Goal: Information Seeking & Learning: Check status

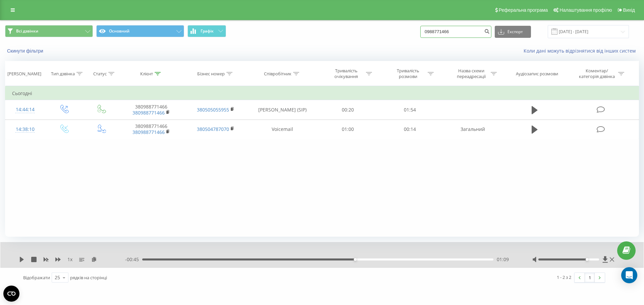
drag, startPoint x: 459, startPoint y: 30, endPoint x: 401, endPoint y: 36, distance: 59.0
click at [401, 36] on div "Всі дзвінки Основний Графік 0988771466 Експорт .csv .xls .xlsx 19.05.2025 - 19.…" at bounding box center [322, 31] width 634 height 13
click at [448, 32] on input "095888" at bounding box center [455, 32] width 71 height 12
type input "0958887800"
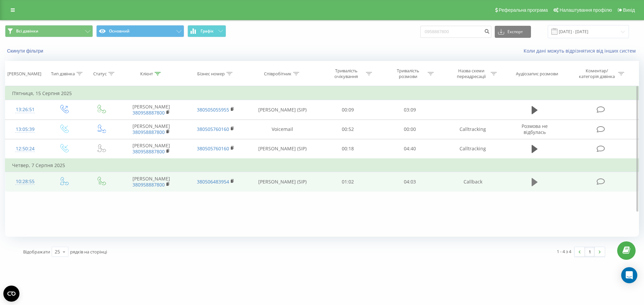
click at [535, 186] on icon at bounding box center [534, 182] width 6 height 8
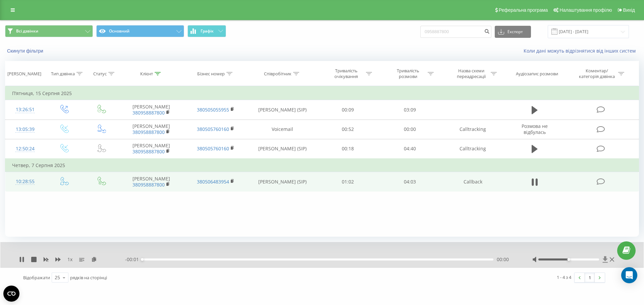
click at [604, 261] on icon at bounding box center [605, 259] width 6 height 7
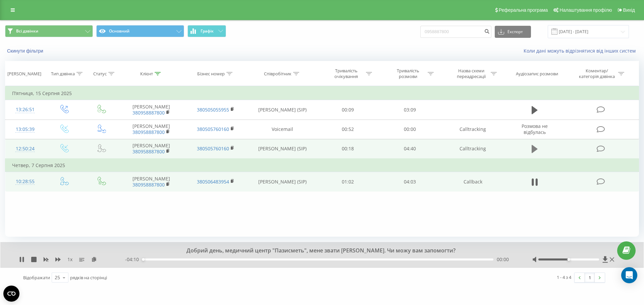
click at [536, 154] on icon at bounding box center [534, 149] width 6 height 9
click at [605, 260] on icon at bounding box center [605, 259] width 5 height 6
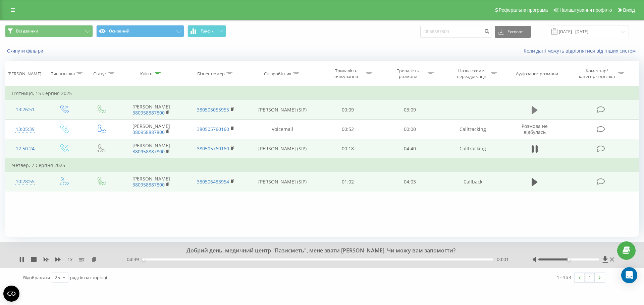
click at [533, 113] on icon at bounding box center [534, 110] width 6 height 8
click at [605, 259] on icon at bounding box center [605, 259] width 5 height 6
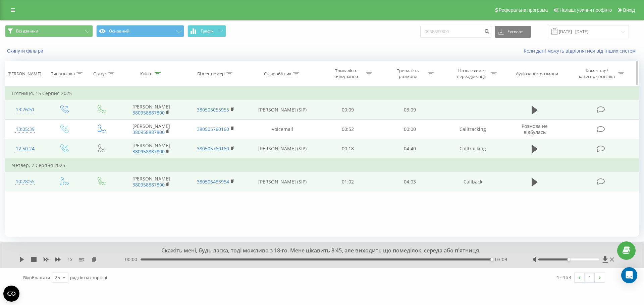
click at [315, 62] on th "Співробітник" at bounding box center [282, 73] width 69 height 25
drag, startPoint x: 459, startPoint y: 32, endPoint x: 427, endPoint y: 36, distance: 31.7
click at [428, 35] on input "0958887800" at bounding box center [455, 32] width 71 height 12
click at [537, 187] on icon at bounding box center [534, 182] width 6 height 9
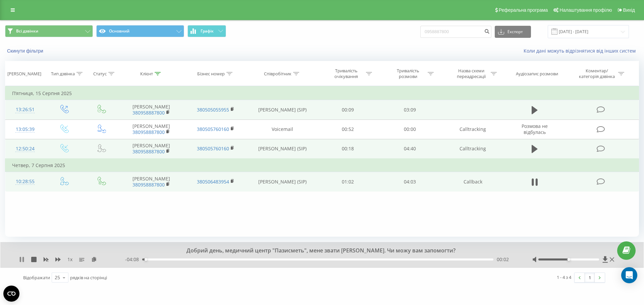
click at [23, 260] on icon at bounding box center [22, 259] width 1 height 5
click at [457, 191] on td "Callback" at bounding box center [473, 181] width 64 height 19
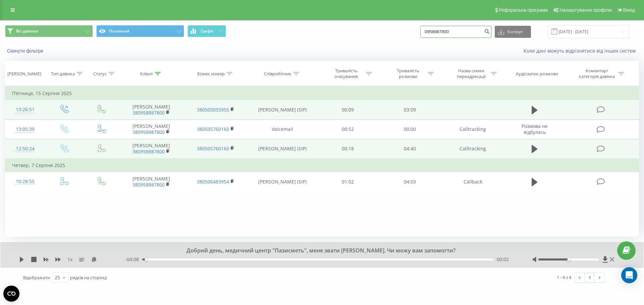
drag, startPoint x: 472, startPoint y: 32, endPoint x: 350, endPoint y: 34, distance: 122.4
click at [350, 34] on div "Всі дзвінки Основний Графік 0958887800 Експорт .csv .xls .xlsx [DATE] - [DATE]" at bounding box center [322, 31] width 634 height 13
drag, startPoint x: 426, startPoint y: 25, endPoint x: 453, endPoint y: 26, distance: 26.5
click at [427, 25] on div "Всі дзвінки Основний Графік 099612 Експорт .csv .xls .xlsx [DATE] - [DATE]" at bounding box center [322, 31] width 634 height 13
click at [456, 33] on input "099612" at bounding box center [455, 32] width 71 height 12
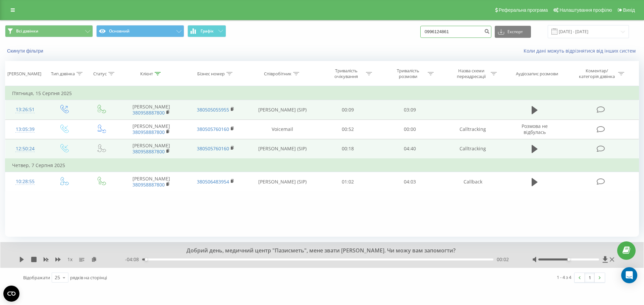
type input "0996124861"
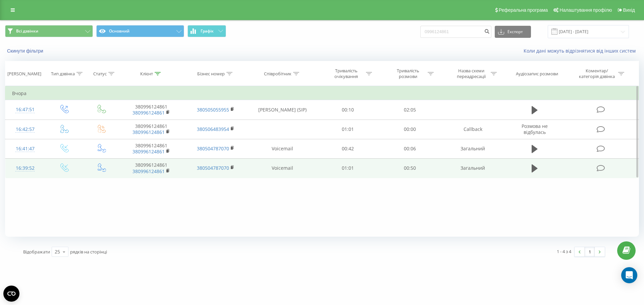
click at [542, 167] on td at bounding box center [534, 168] width 59 height 19
click at [529, 168] on button at bounding box center [534, 169] width 10 height 10
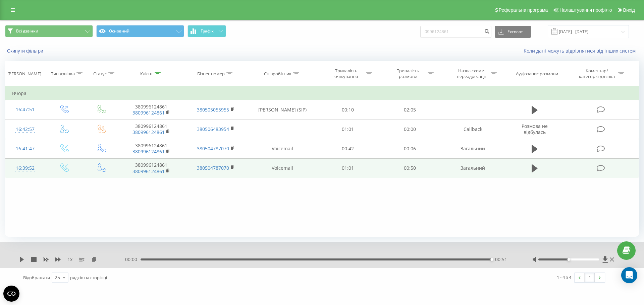
click at [413, 45] on div "Скинути фільтри Коли дані можуть відрізнятися вiд інших систем" at bounding box center [321, 51] width 643 height 16
click at [531, 165] on icon at bounding box center [534, 168] width 6 height 9
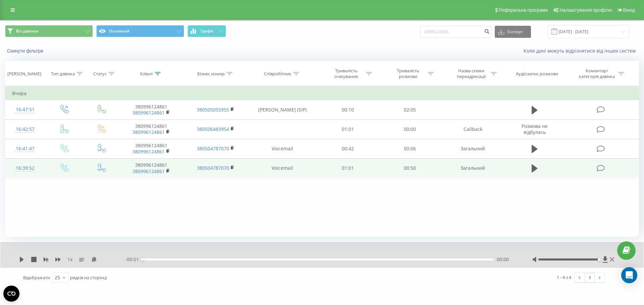
drag, startPoint x: 569, startPoint y: 259, endPoint x: 599, endPoint y: 259, distance: 29.8
click at [598, 259] on div "Accessibility label" at bounding box center [598, 260] width 3 height 3
click at [20, 260] on icon at bounding box center [22, 259] width 4 height 5
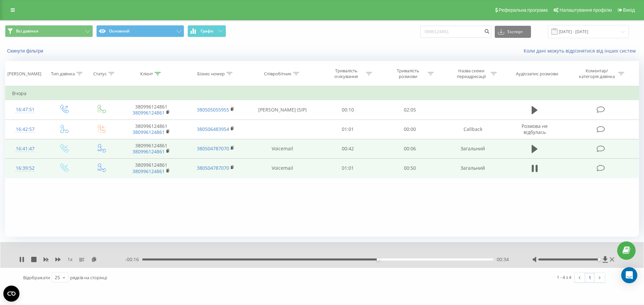
click at [536, 144] on td at bounding box center [534, 148] width 59 height 19
click at [536, 146] on icon at bounding box center [534, 149] width 6 height 9
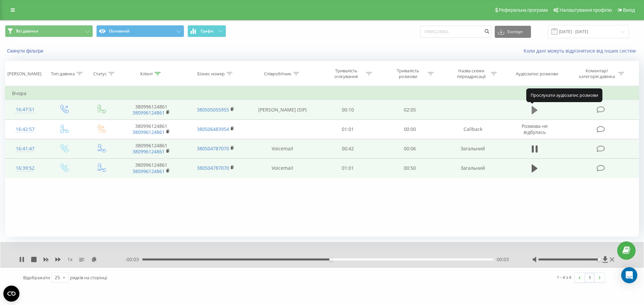
click at [532, 108] on icon at bounding box center [534, 110] width 6 height 8
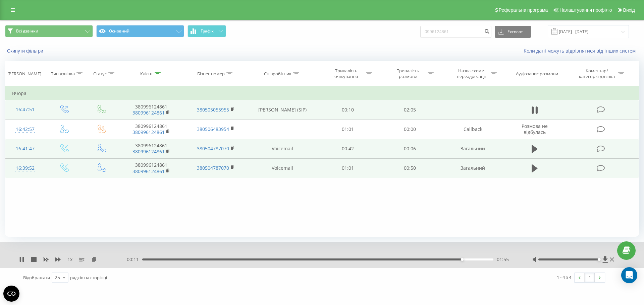
click at [450, 286] on div "1 - 4 з 4 1" at bounding box center [462, 277] width 296 height 19
click at [20, 263] on div "1 x" at bounding box center [72, 259] width 106 height 7
drag, startPoint x: 441, startPoint y: 30, endPoint x: 422, endPoint y: 33, distance: 18.3
click at [422, 33] on div "Всі дзвінки Основний Графік 0996124861 Експорт .csv .xls .xlsx 21.05.2025 - 21.…" at bounding box center [322, 31] width 634 height 13
